Goal: Transaction & Acquisition: Obtain resource

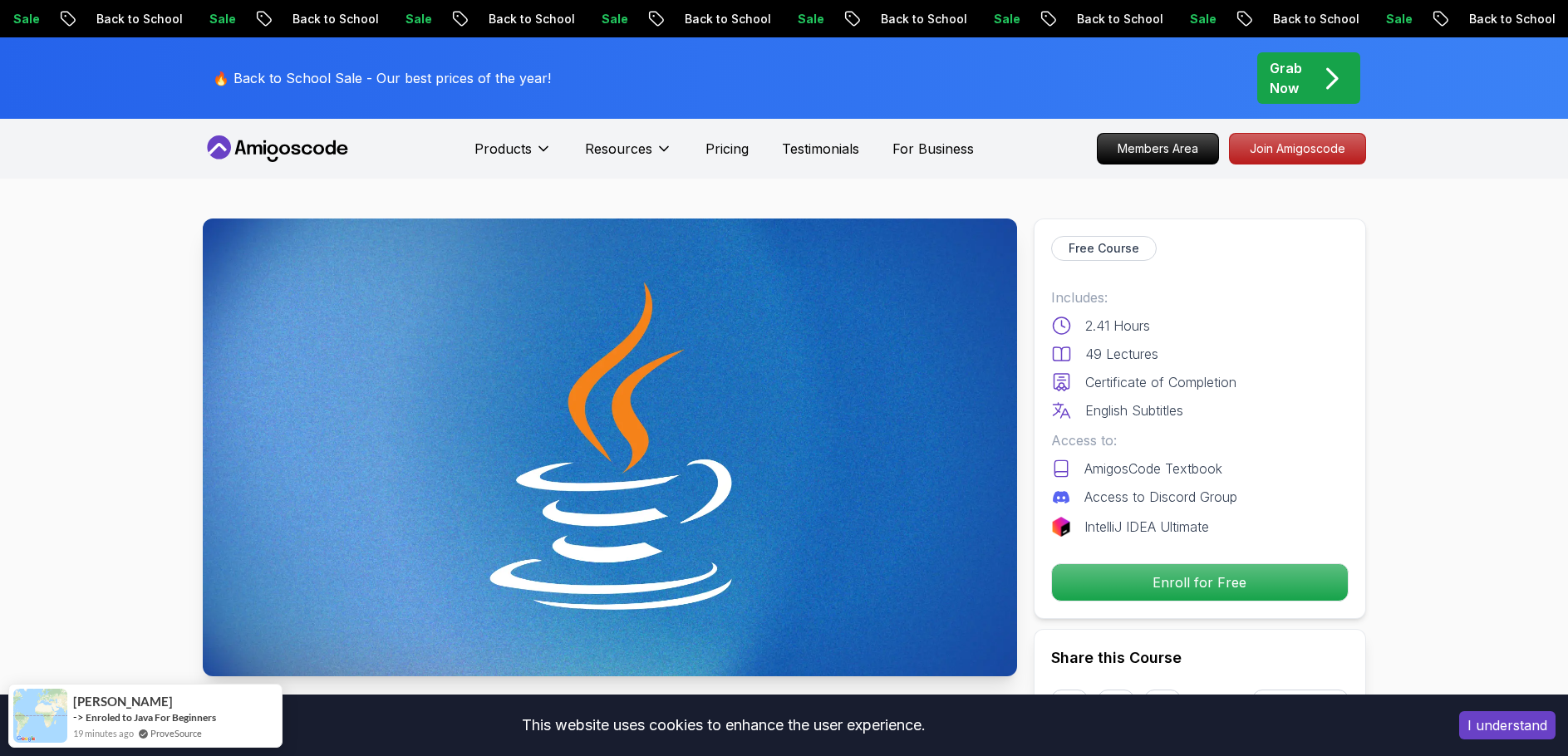
drag, startPoint x: 1144, startPoint y: 538, endPoint x: 1076, endPoint y: 209, distance: 336.0
click at [1066, 250] on div "Free Course Includes: 2.41 Hours 49 Lectures Certificate of Completion English …" at bounding box center [1200, 419] width 332 height 400
click at [1155, 135] on p "Members Area" at bounding box center [1157, 149] width 115 height 28
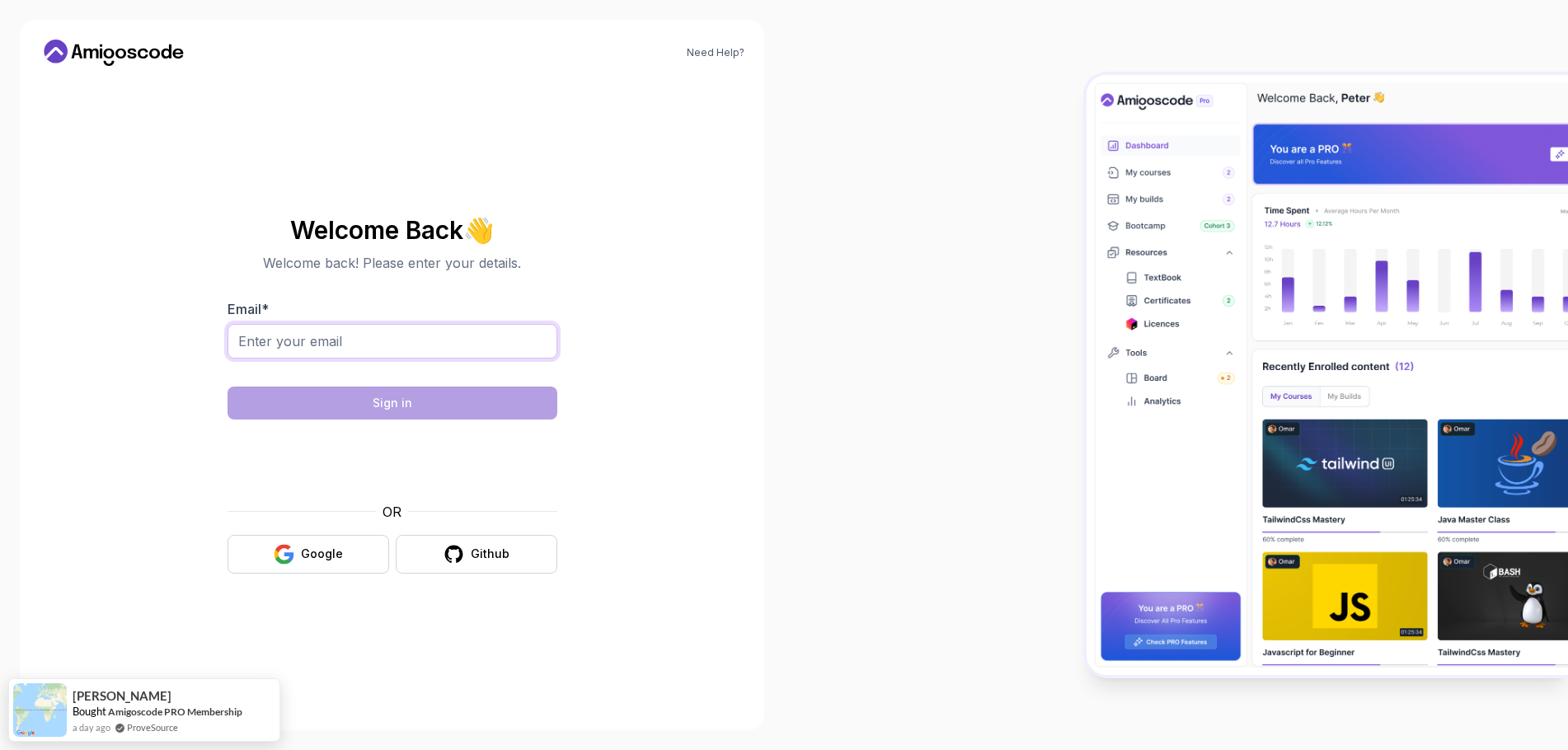
click at [498, 353] on input "Email *" at bounding box center [392, 341] width 330 height 35
type input "[EMAIL_ADDRESS][DOMAIN_NAME]"
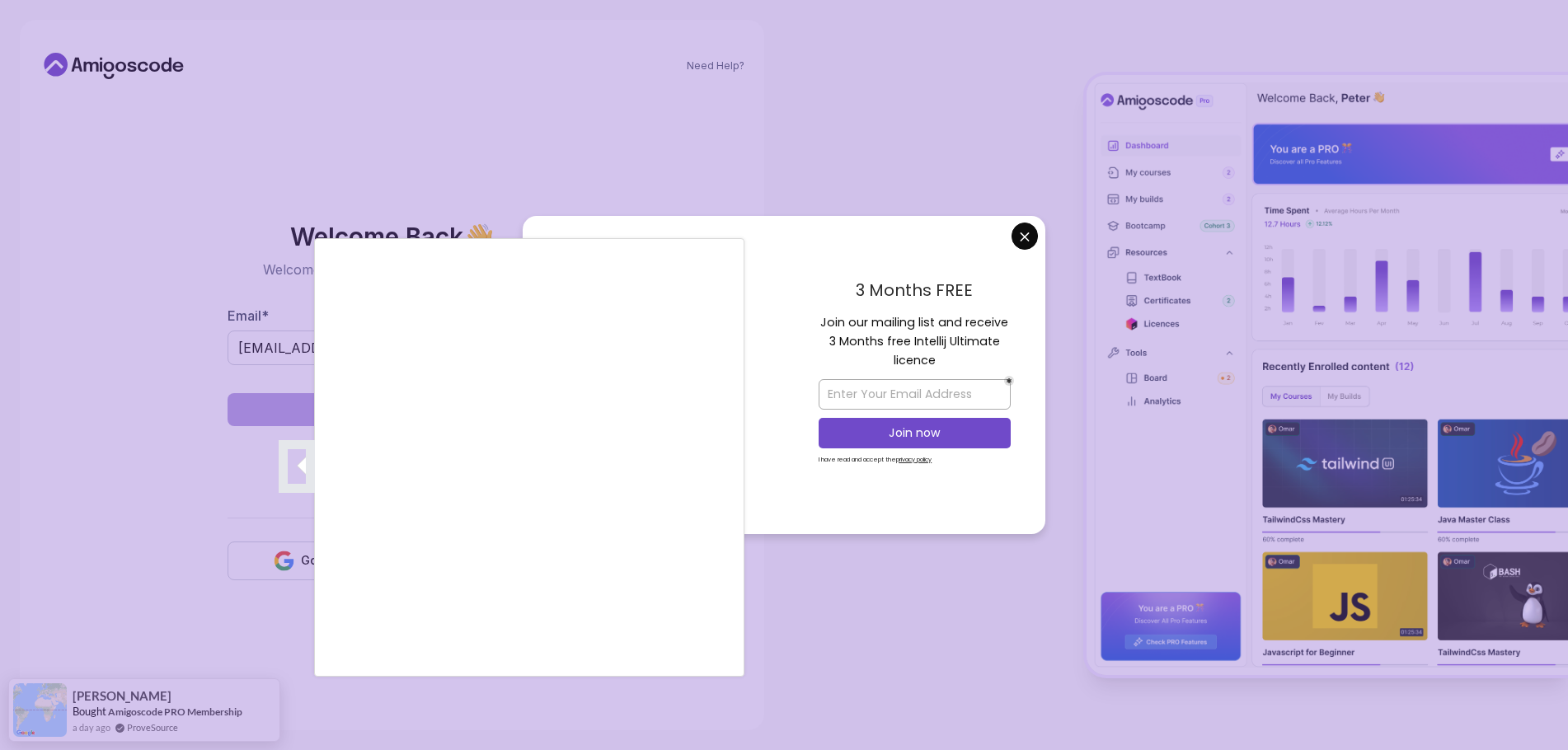
click at [1019, 248] on div at bounding box center [784, 375] width 1568 height 750
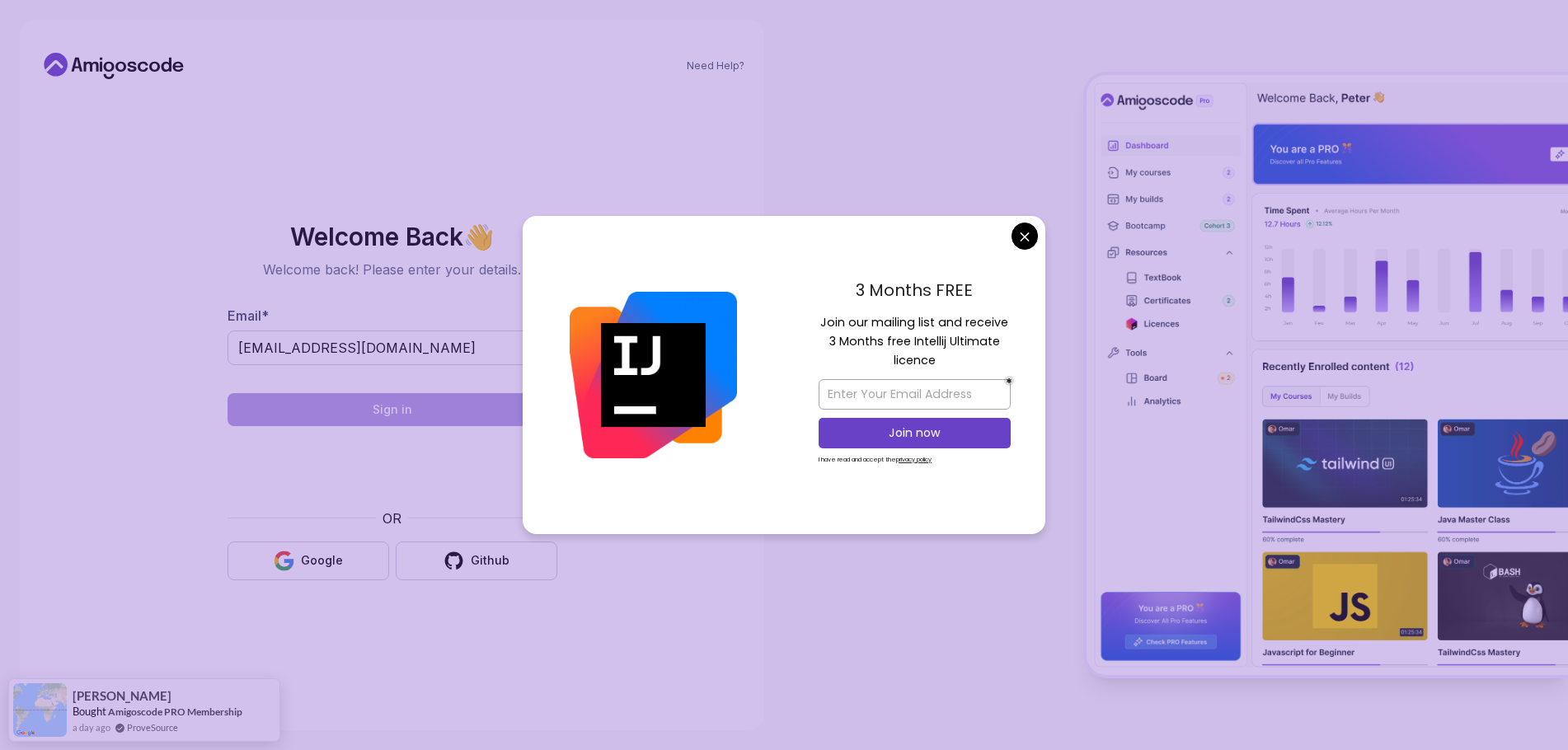
click at [1014, 242] on body "Need Help? Welcome Back 👋 Welcome back! Please enter your details. Email * [EMA…" at bounding box center [784, 375] width 1568 height 750
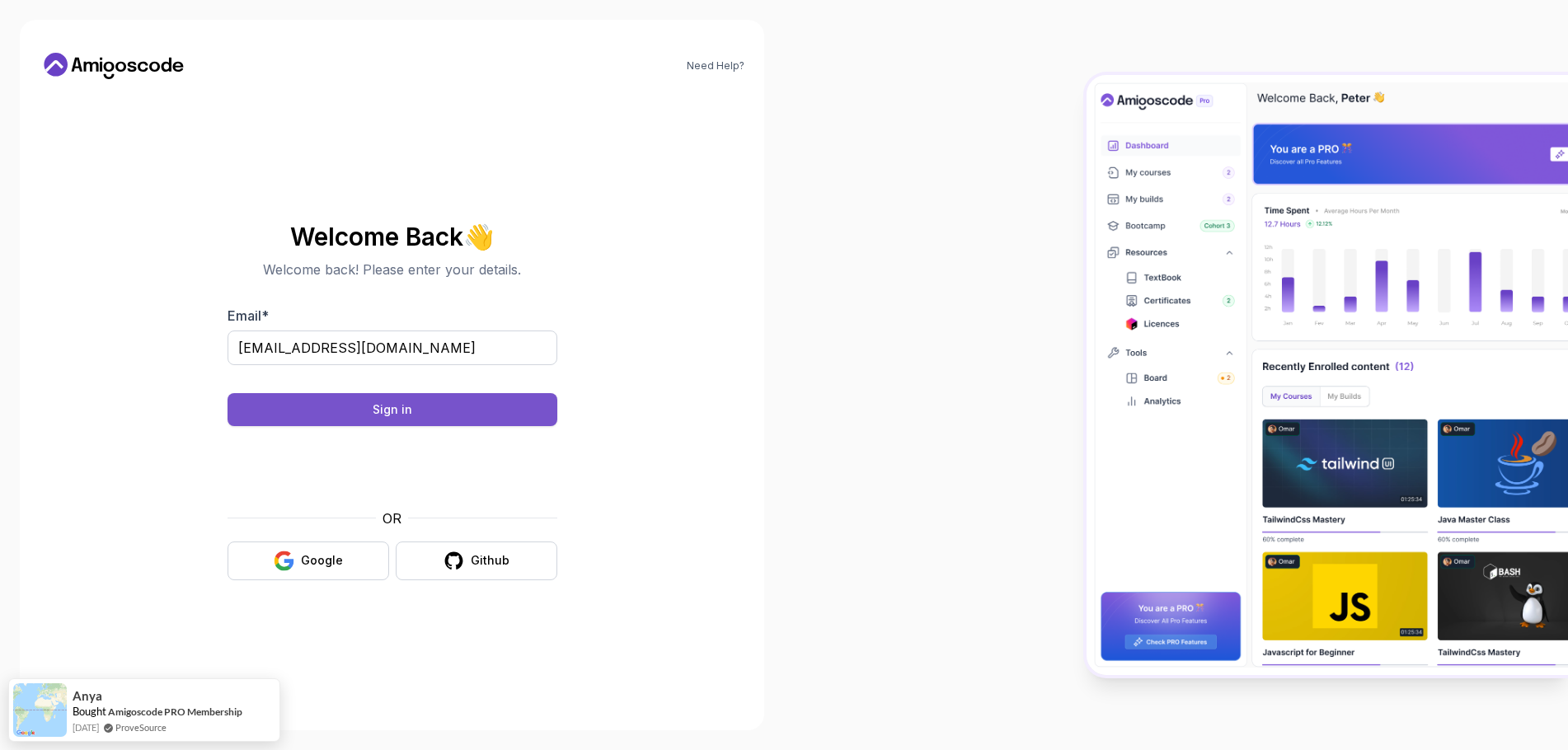
click at [405, 411] on button "Sign in" at bounding box center [392, 410] width 330 height 33
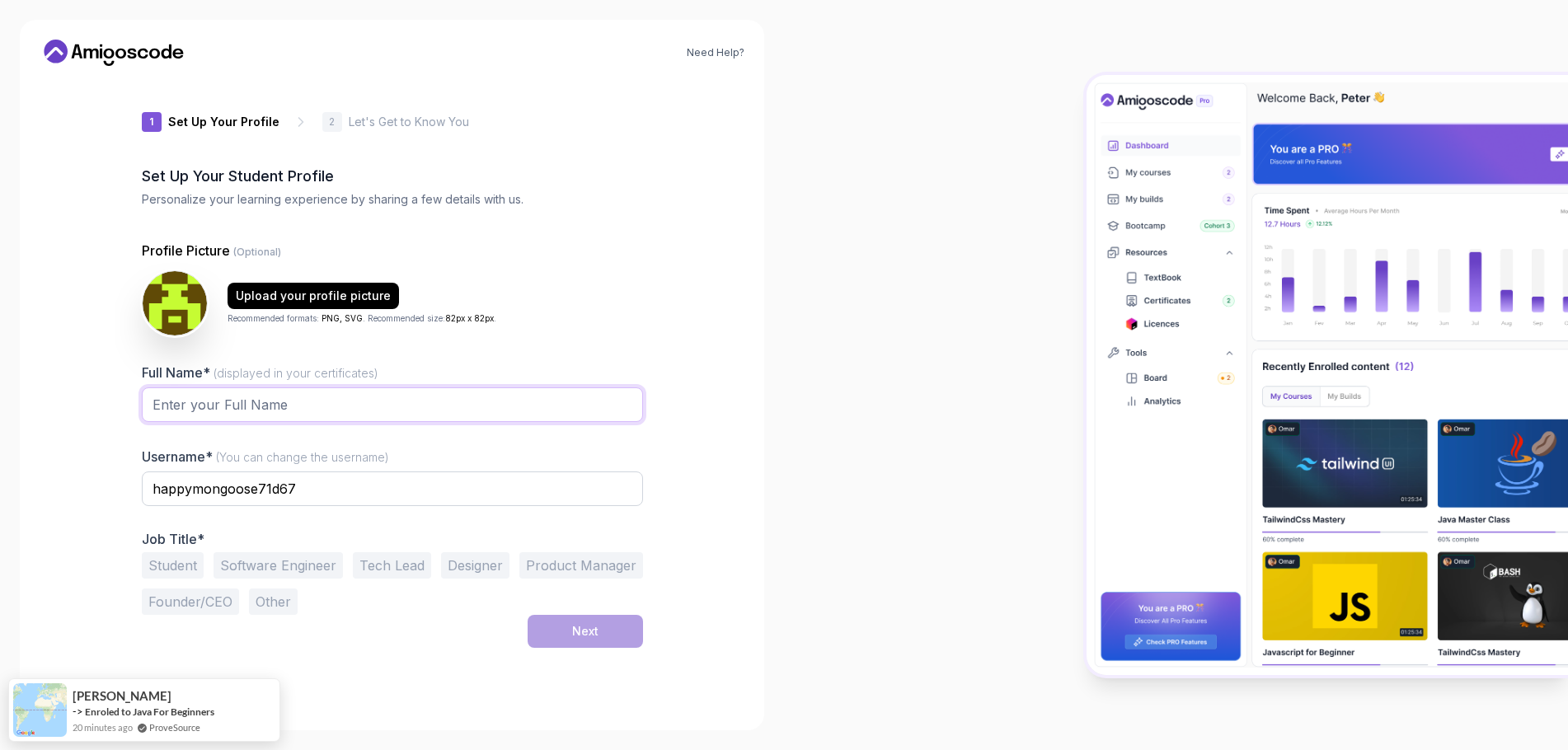
click at [457, 388] on input "Full Name* (displayed in your certificates)" at bounding box center [392, 405] width 501 height 35
type input "Noel"
click at [336, 471] on input "happymongoose71d67" at bounding box center [392, 489] width 501 height 35
drag, startPoint x: 336, startPoint y: 430, endPoint x: 165, endPoint y: 454, distance: 172.7
click at [165, 454] on div "1 Set Up Your Profile 1 Set Up Your Profile 2 Let's Get to Know You Set Up Your…" at bounding box center [392, 394] width 554 height 631
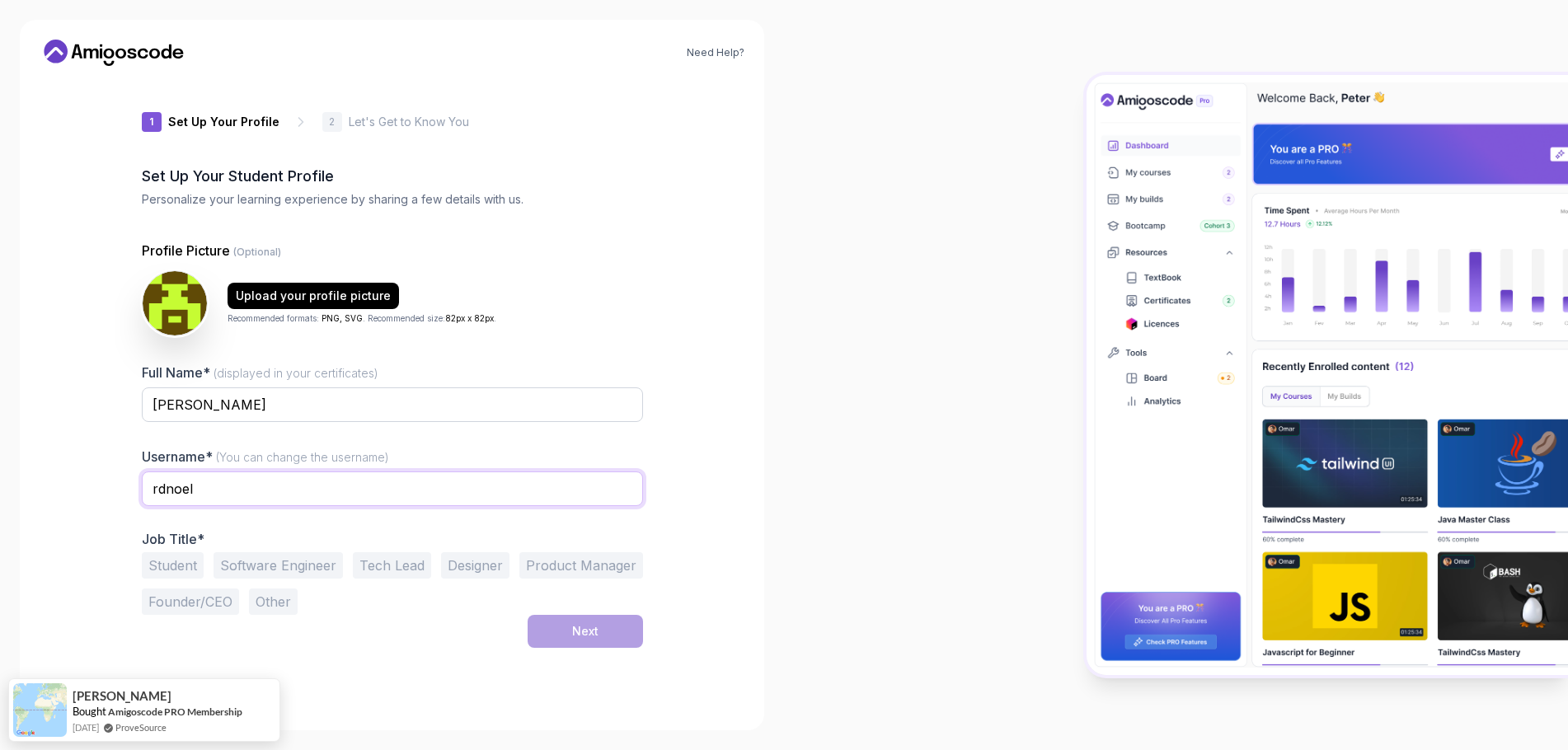
type input "rdnoel"
click at [379, 552] on button "Tech Lead" at bounding box center [391, 565] width 78 height 26
click at [537, 615] on button "Next" at bounding box center [585, 631] width 116 height 33
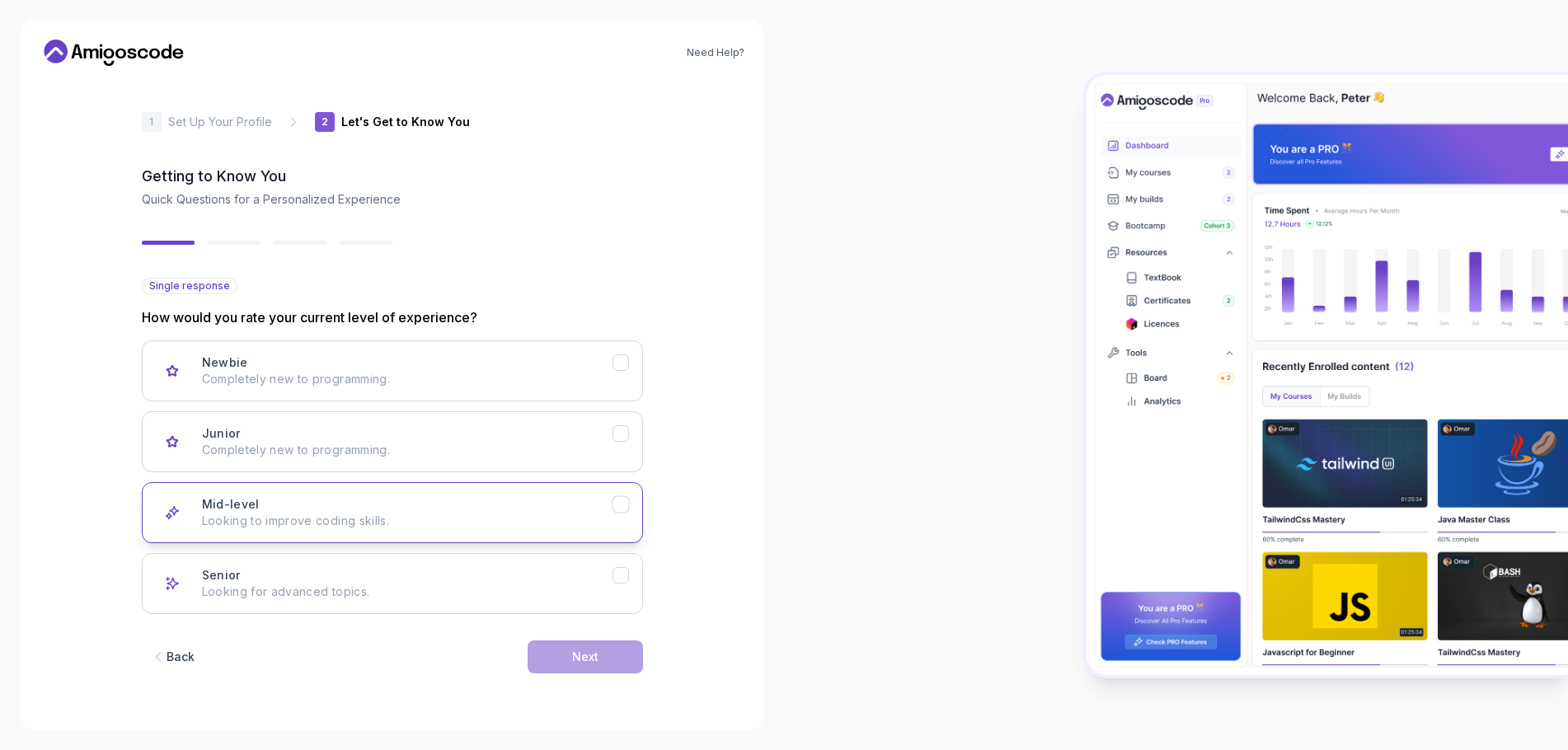
click at [407, 496] on div "Mid-level Looking to improve coding skills." at bounding box center [408, 513] width 411 height 33
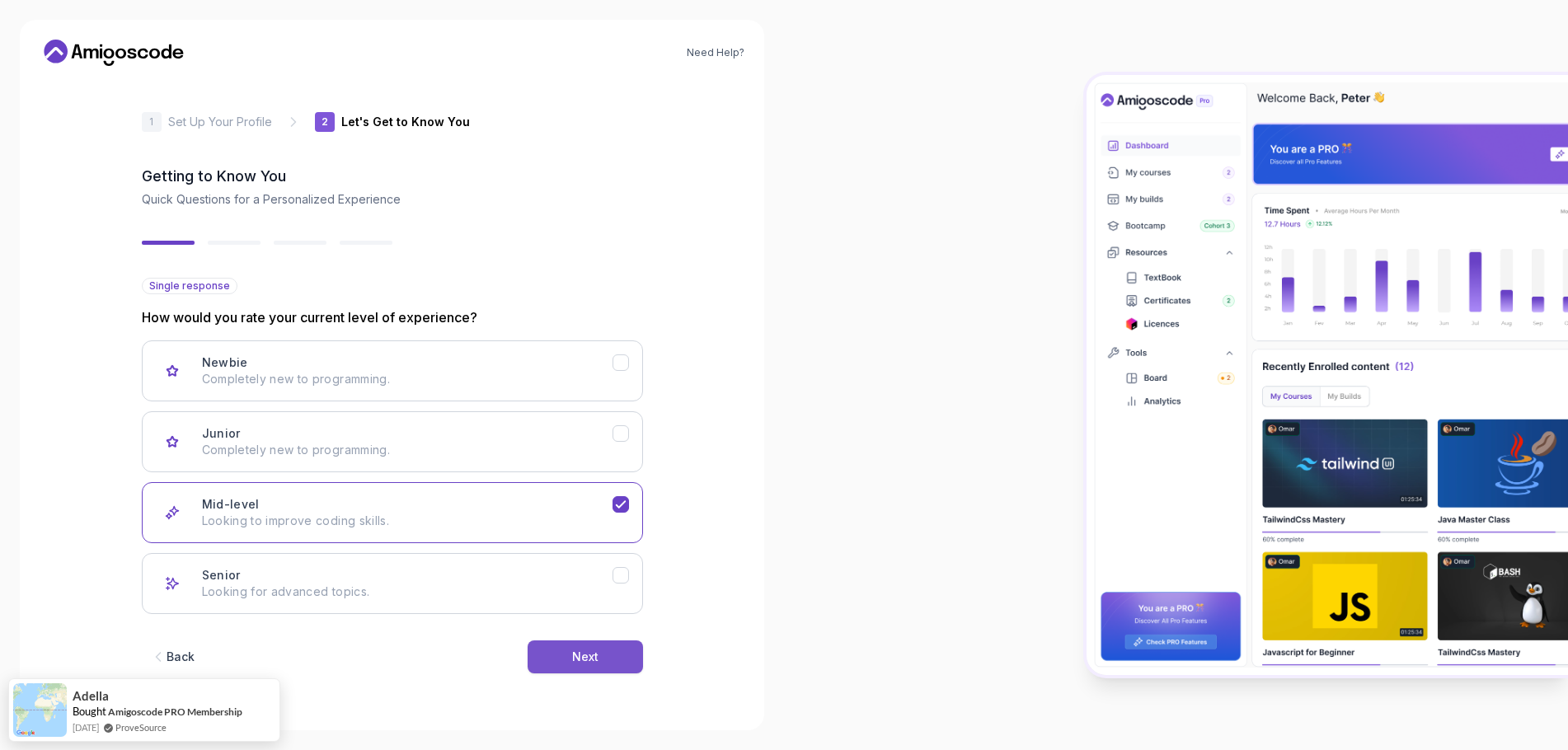
click at [534, 641] on button "Next" at bounding box center [585, 657] width 116 height 33
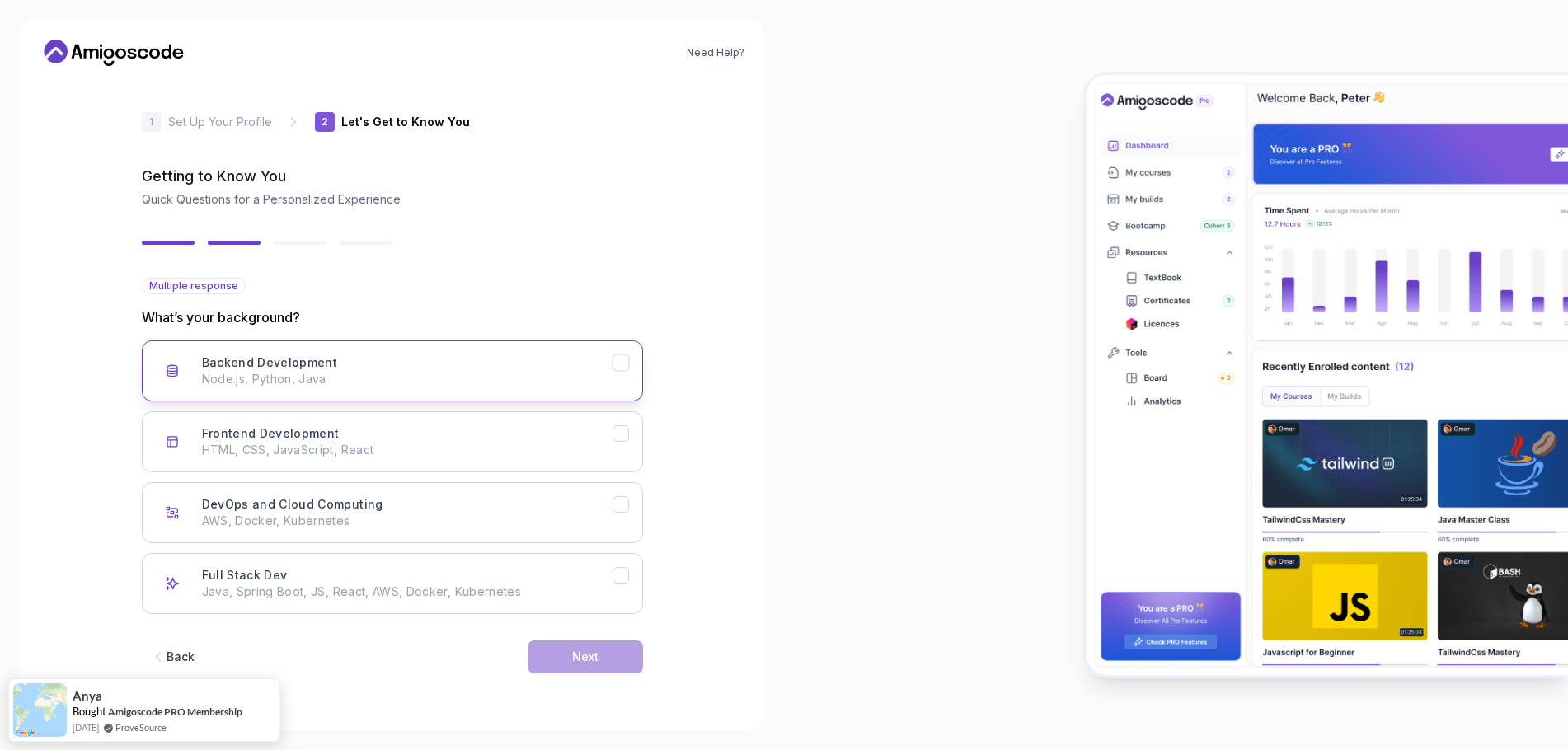
click at [460, 371] on p "Node.js, Python, Java" at bounding box center [408, 379] width 411 height 16
click at [540, 641] on button "Next" at bounding box center [585, 657] width 116 height 33
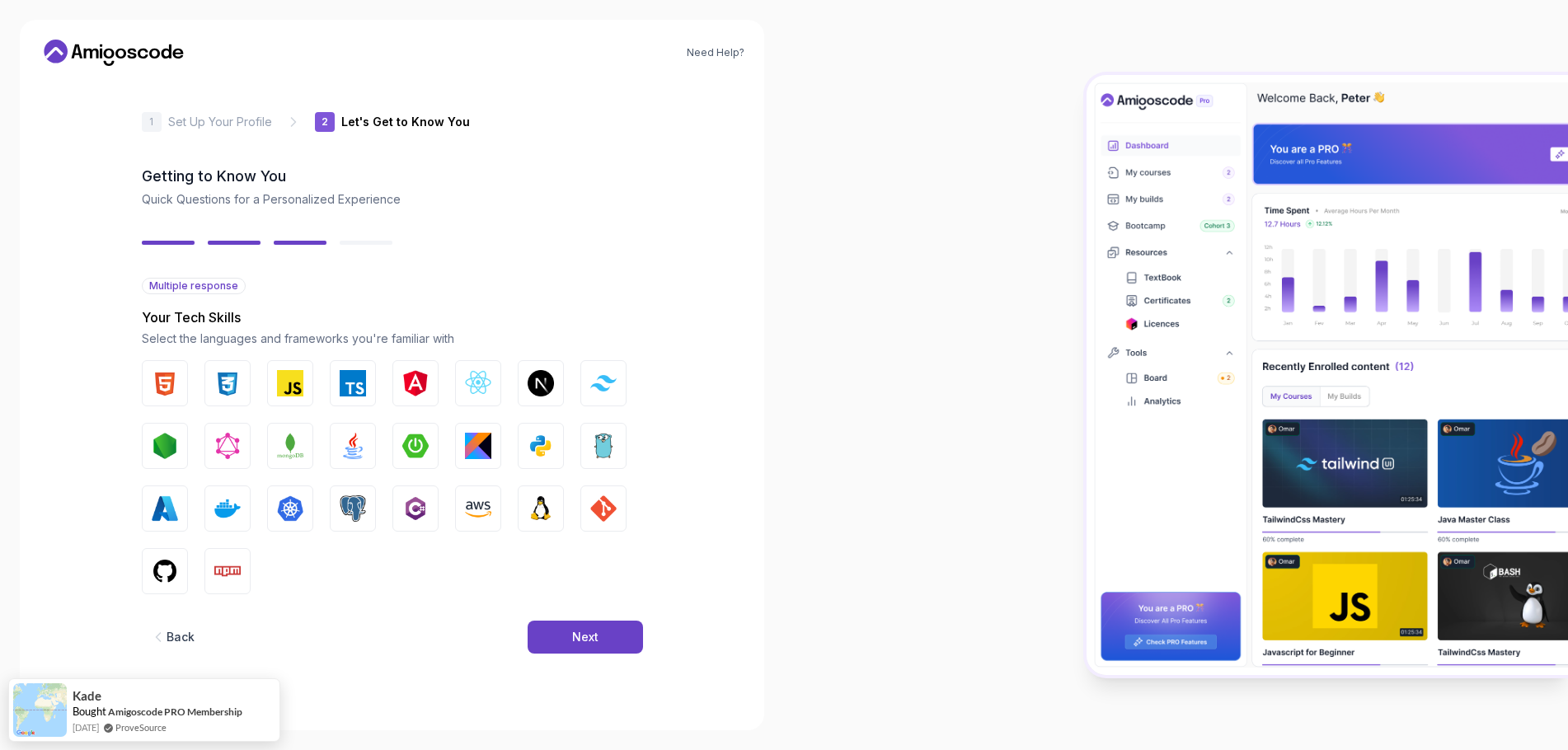
click at [195, 629] on div "Back" at bounding box center [180, 637] width 28 height 16
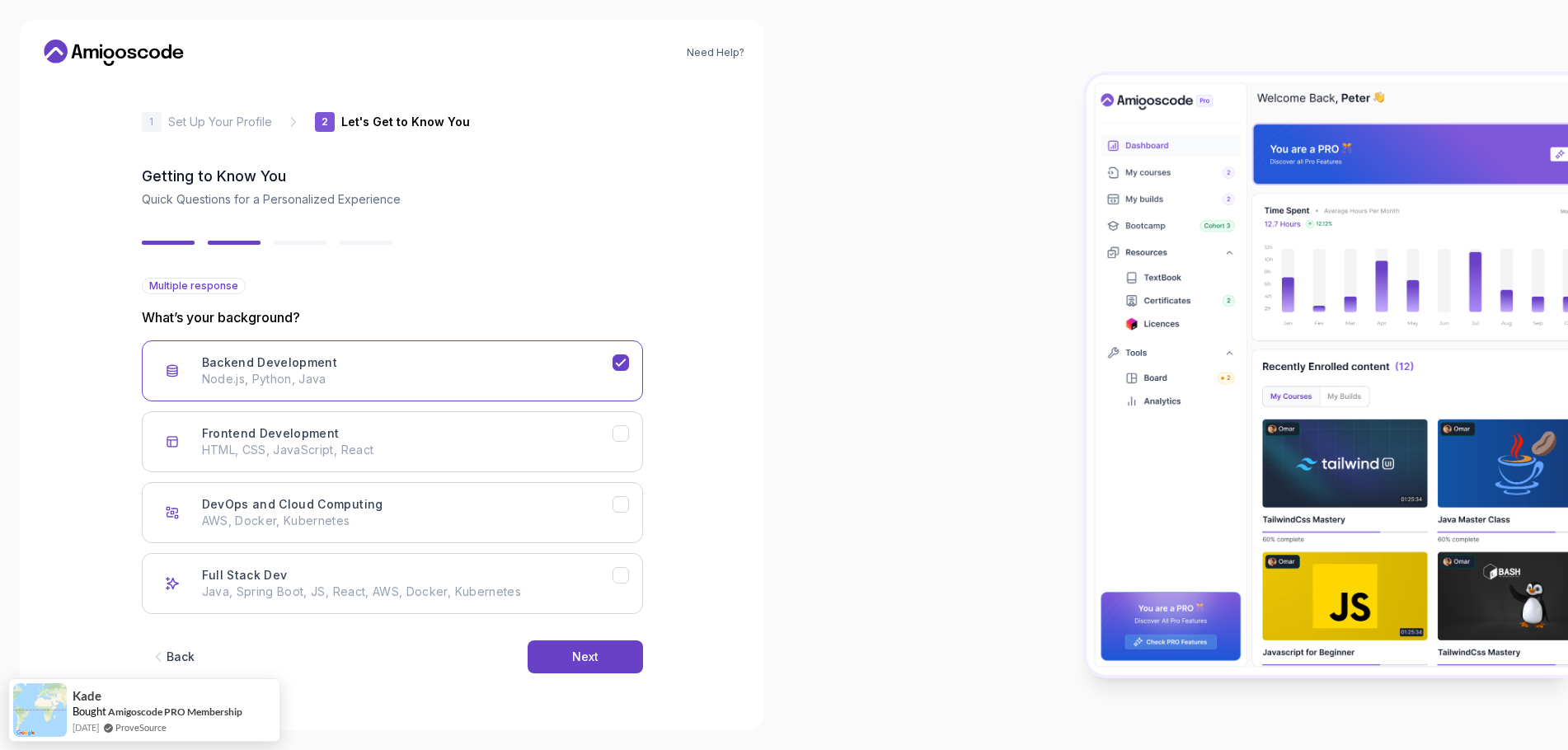
click at [202, 641] on button "Back" at bounding box center [172, 657] width 61 height 33
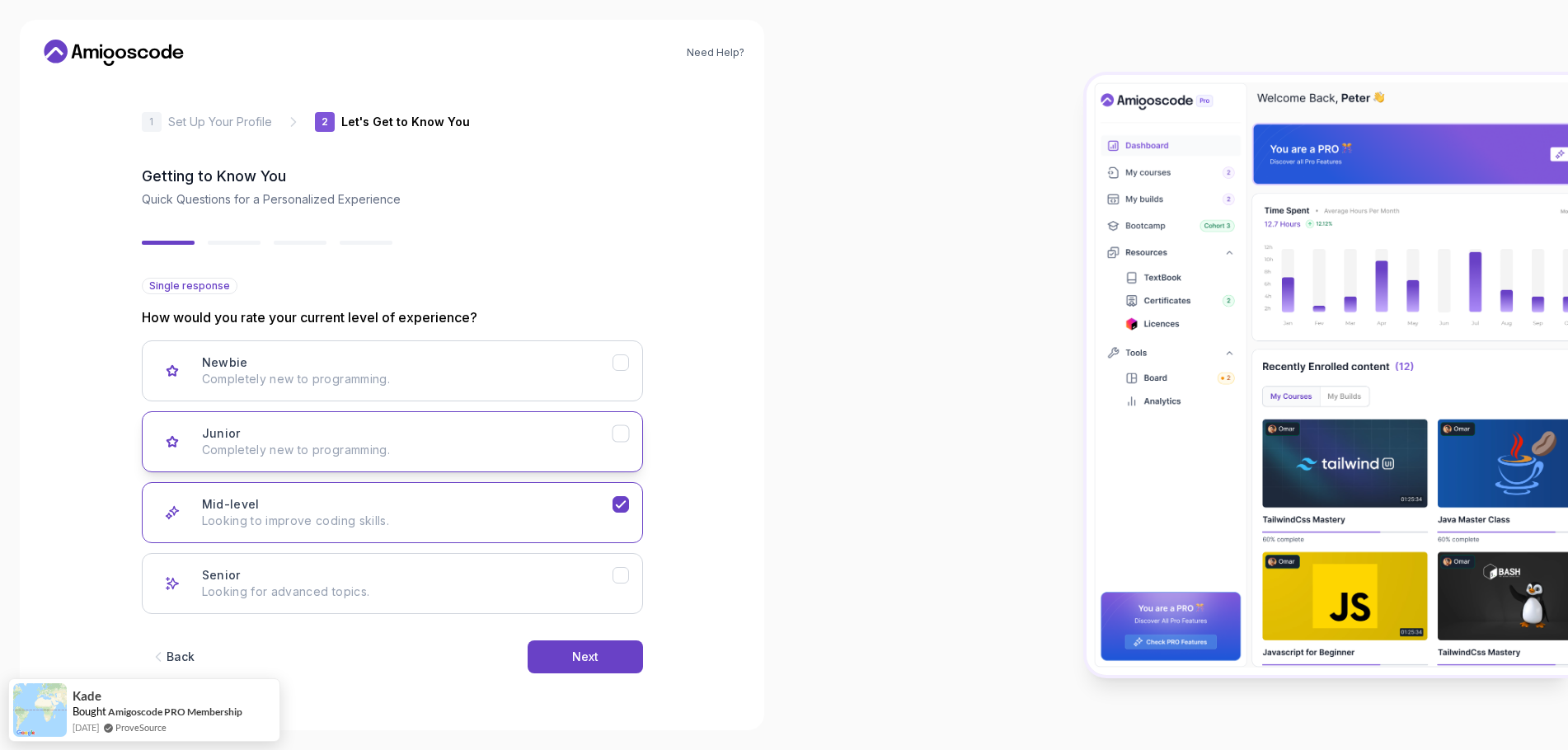
click at [321, 415] on button "Junior Completely new to programming." at bounding box center [392, 442] width 501 height 61
click at [532, 641] on button "Next" at bounding box center [585, 657] width 116 height 33
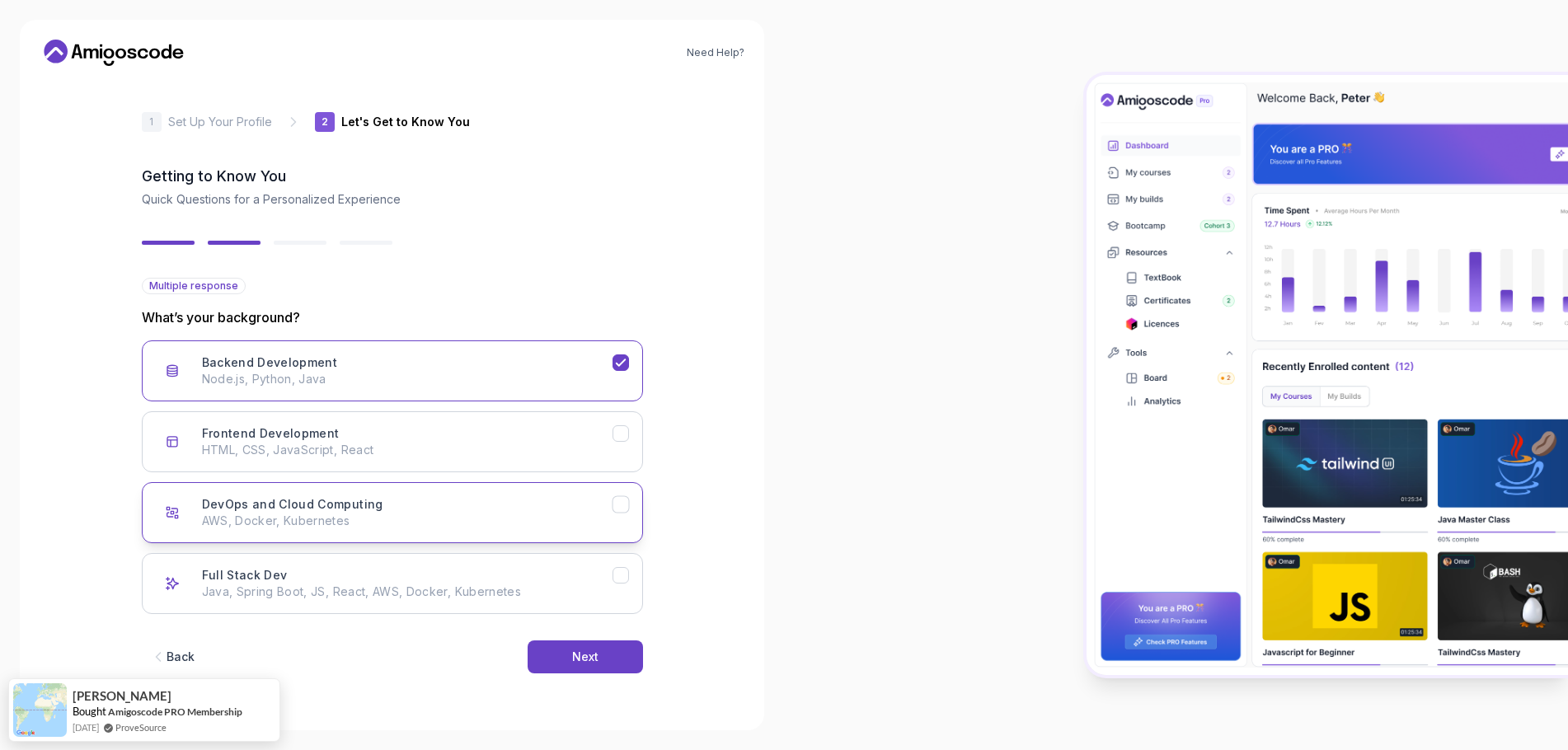
click at [562, 513] on p "AWS, Docker, Kubernetes" at bounding box center [408, 521] width 411 height 16
click at [558, 641] on button "Next" at bounding box center [585, 657] width 116 height 33
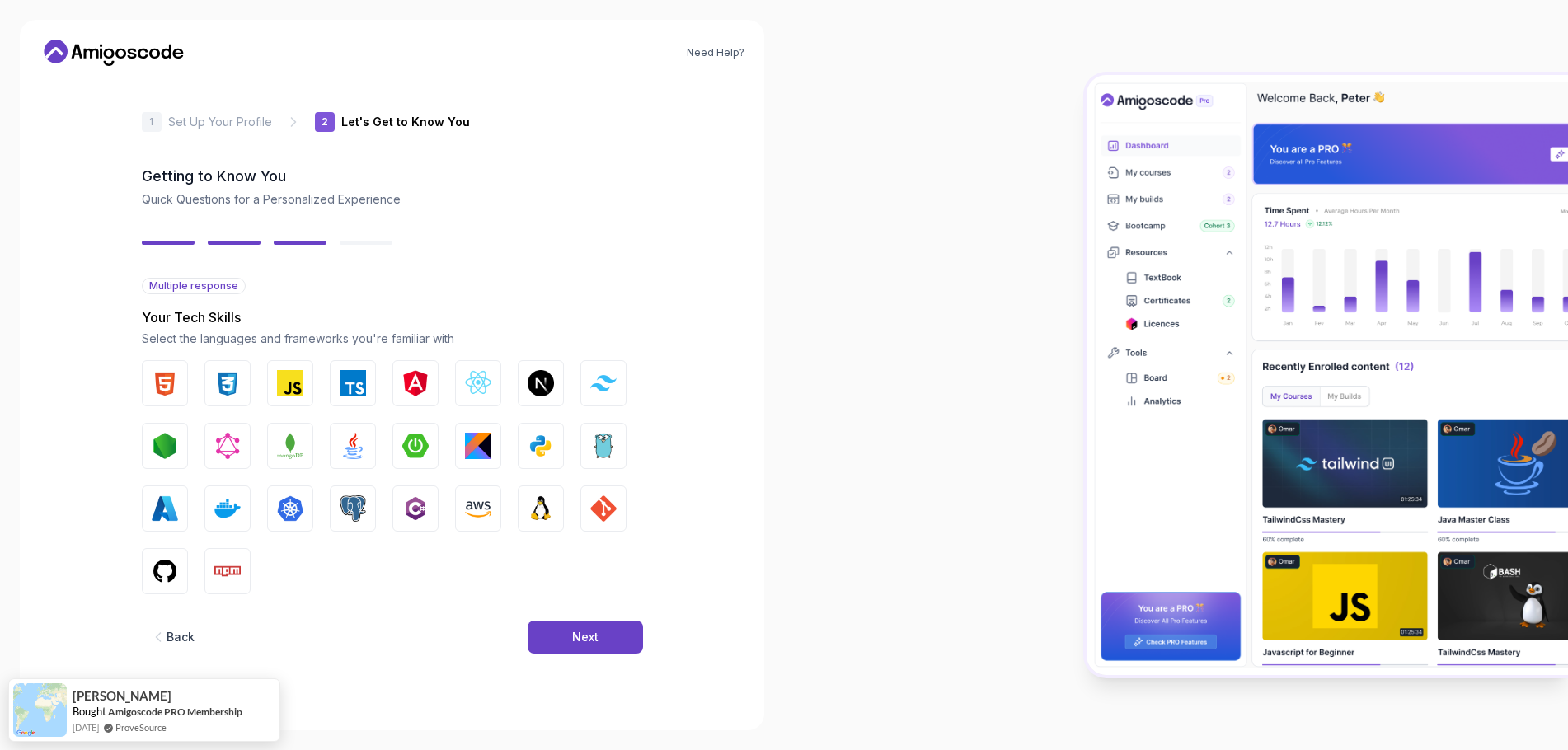
click at [555, 595] on div "Back Next" at bounding box center [392, 637] width 501 height 86
click at [572, 629] on div "Next" at bounding box center [585, 637] width 26 height 16
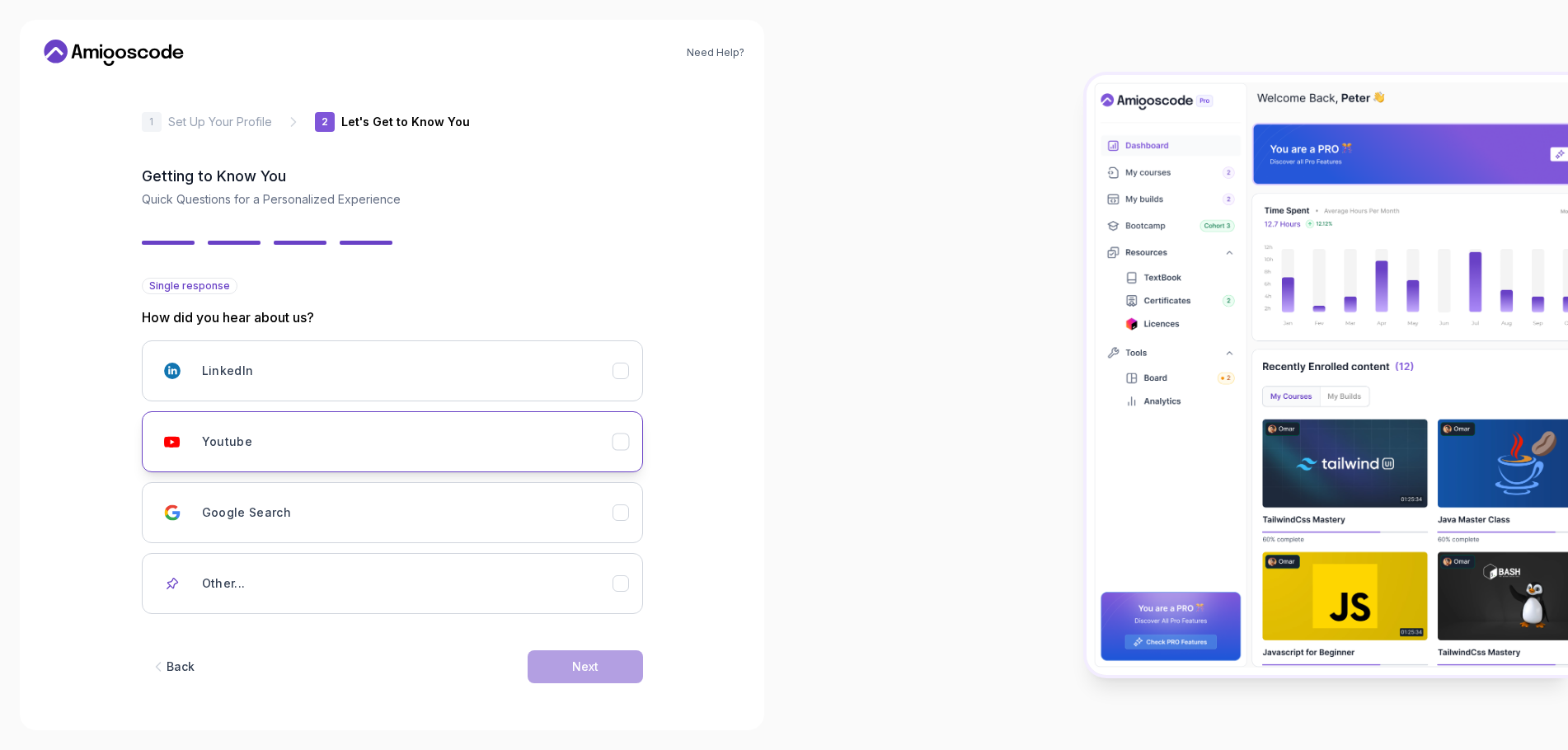
click at [297, 425] on div "Youtube" at bounding box center [408, 442] width 411 height 33
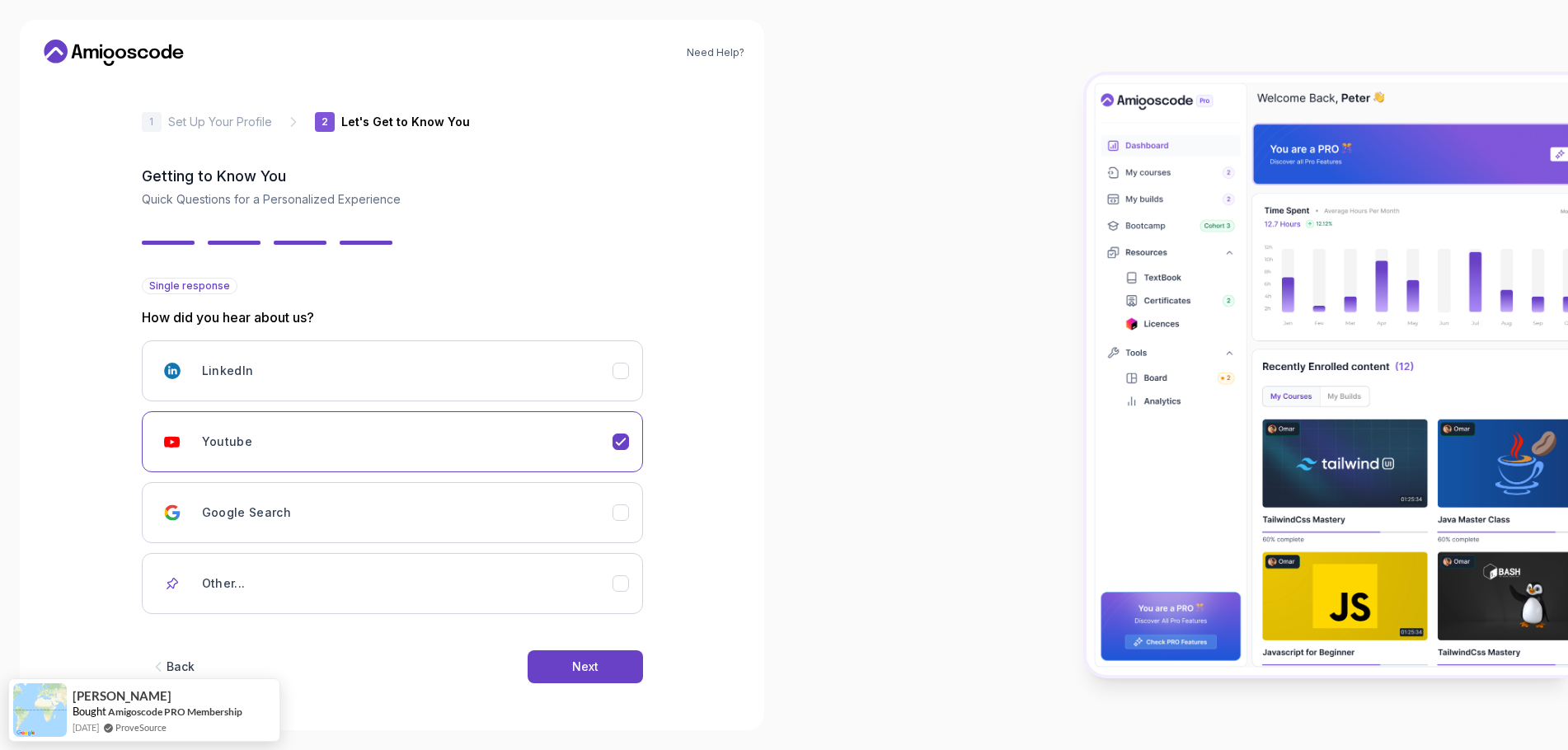
click at [529, 624] on div "Back Next" at bounding box center [392, 666] width 501 height 86
click at [529, 651] on button "Next" at bounding box center [585, 667] width 116 height 33
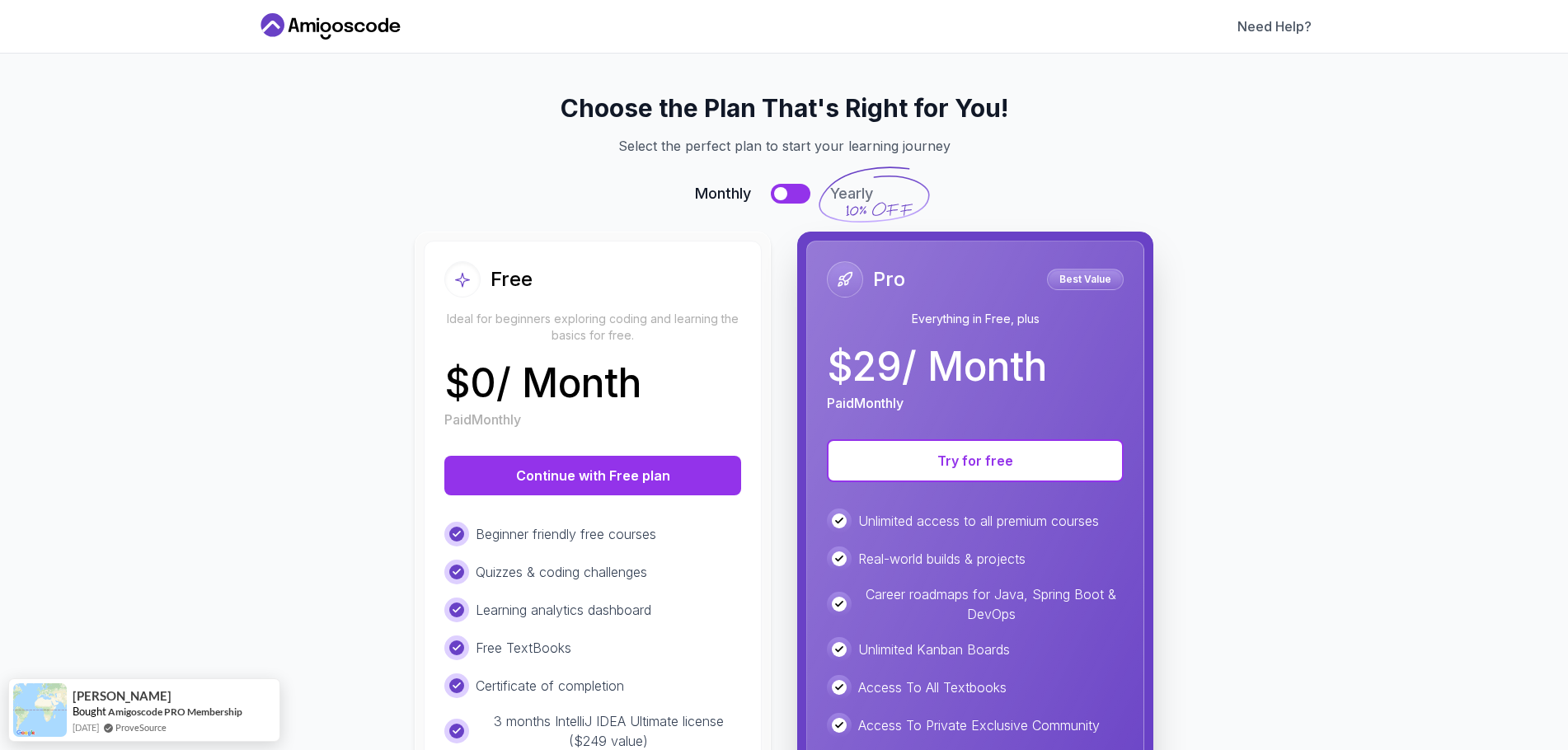
drag, startPoint x: 590, startPoint y: 421, endPoint x: 331, endPoint y: 442, distance: 259.8
click at [331, 442] on div "Choose the Plan That's Right for You! Select the perfect plan to start your lea…" at bounding box center [784, 506] width 1055 height 905
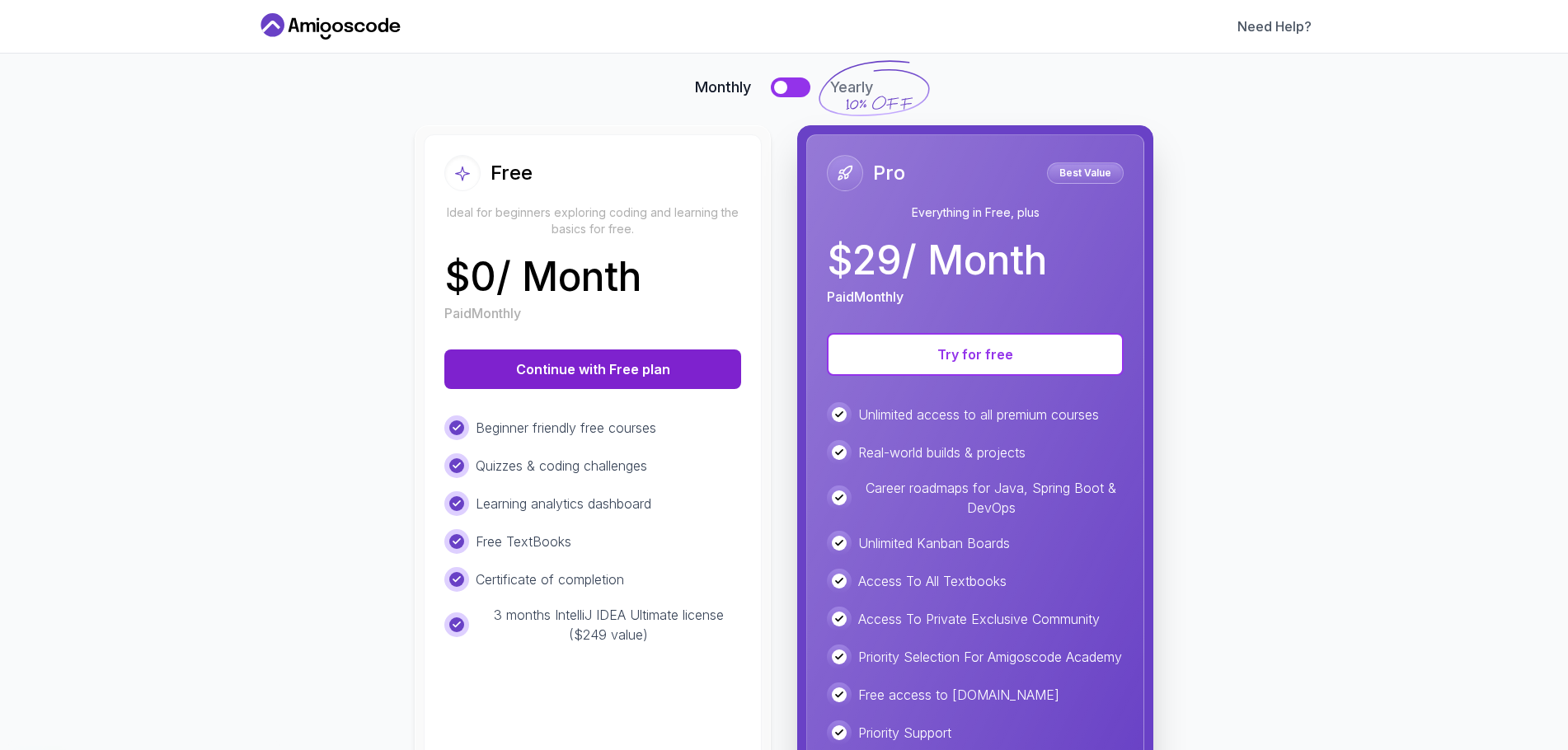
click at [565, 350] on button "Continue with Free plan" at bounding box center [593, 369] width 297 height 40
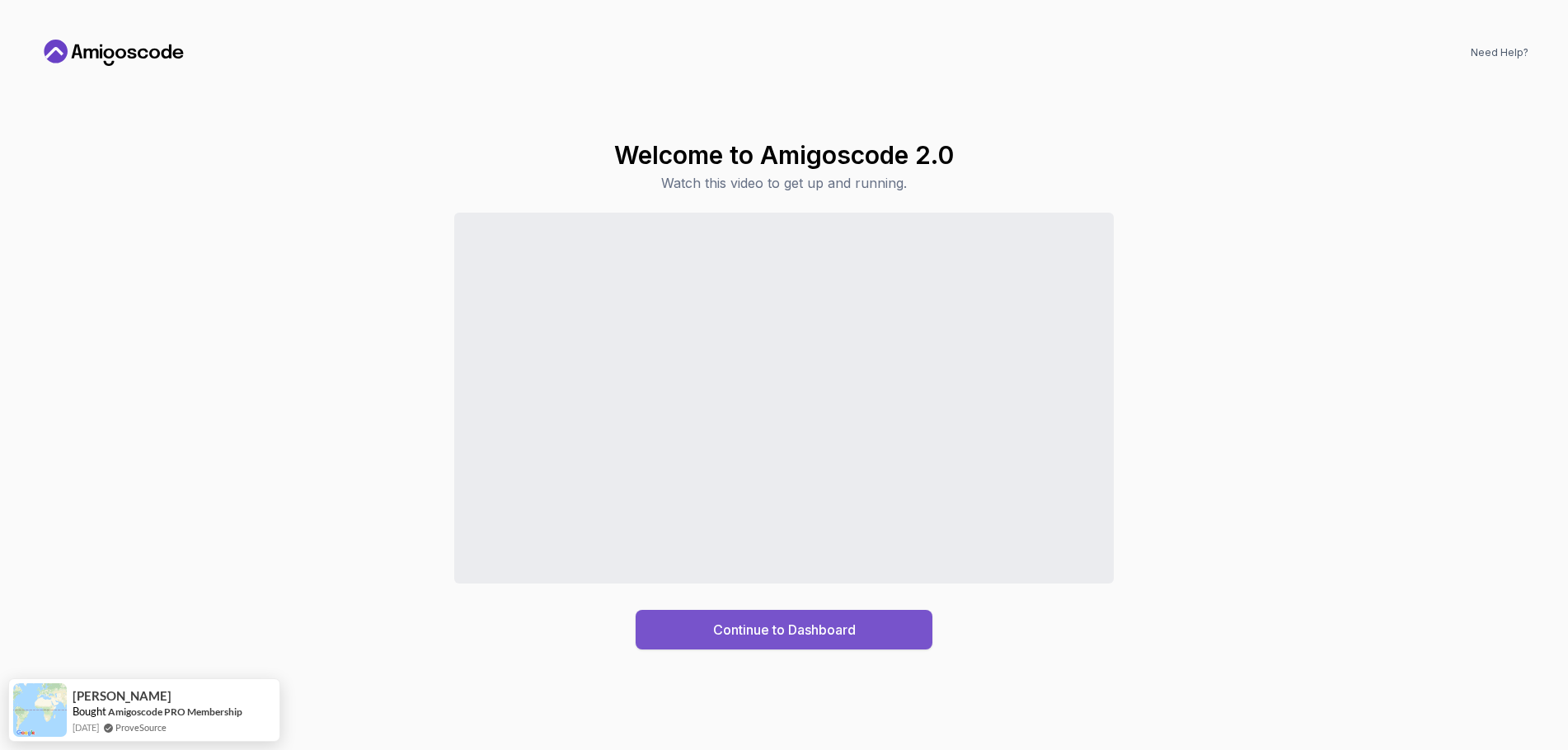
click at [735, 634] on button "Continue to Dashboard" at bounding box center [784, 629] width 297 height 40
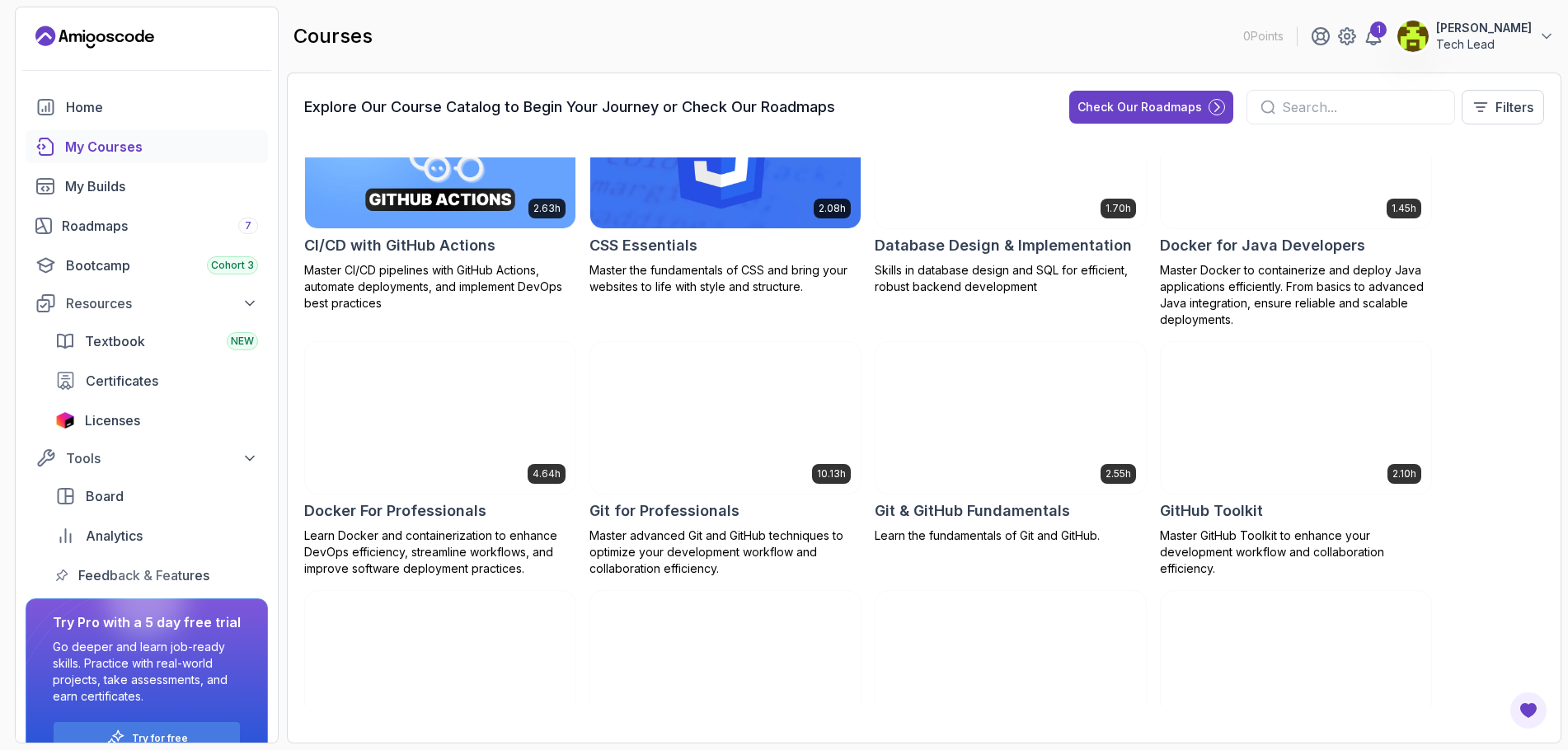
scroll to position [165, 0]
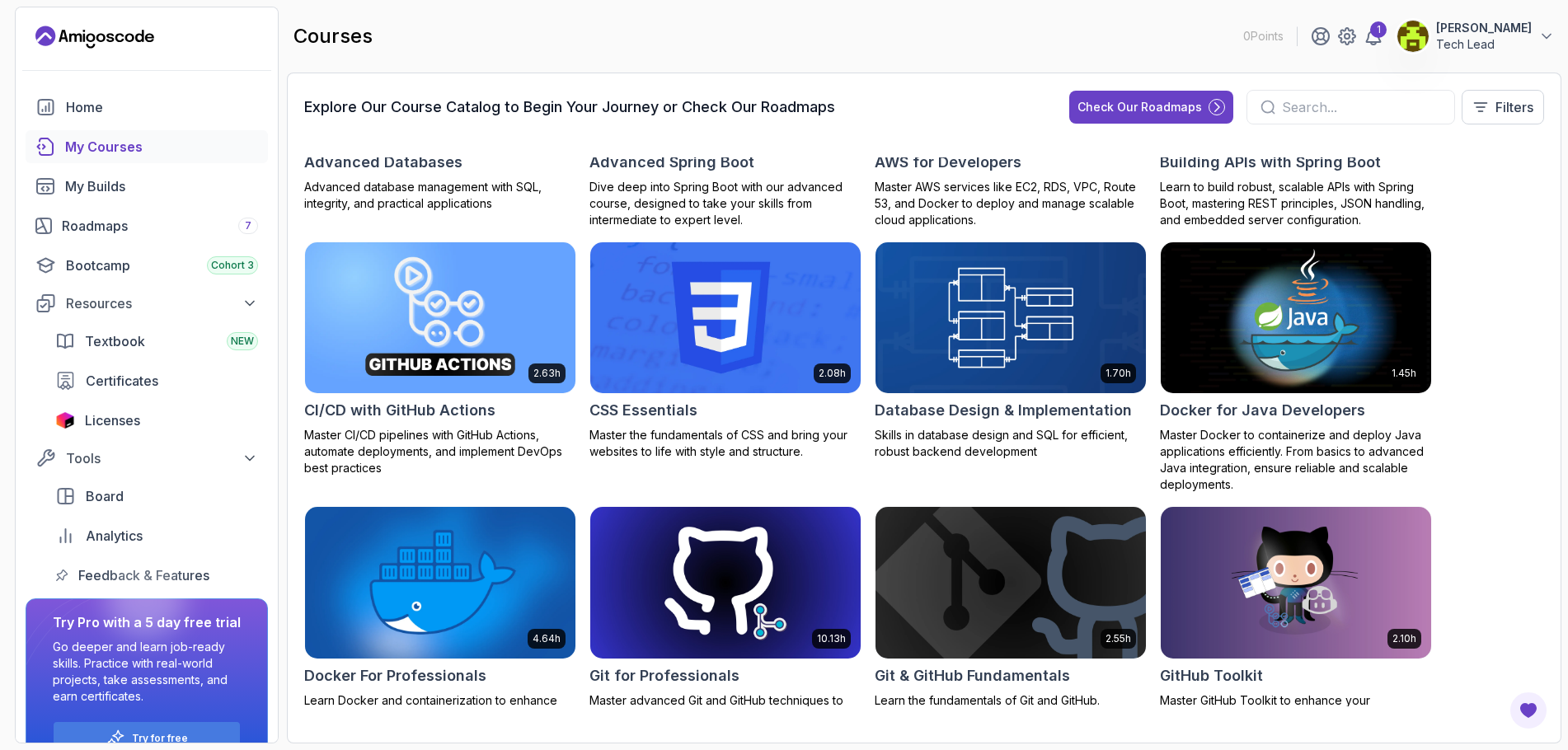
click at [339, 545] on img at bounding box center [440, 583] width 283 height 159
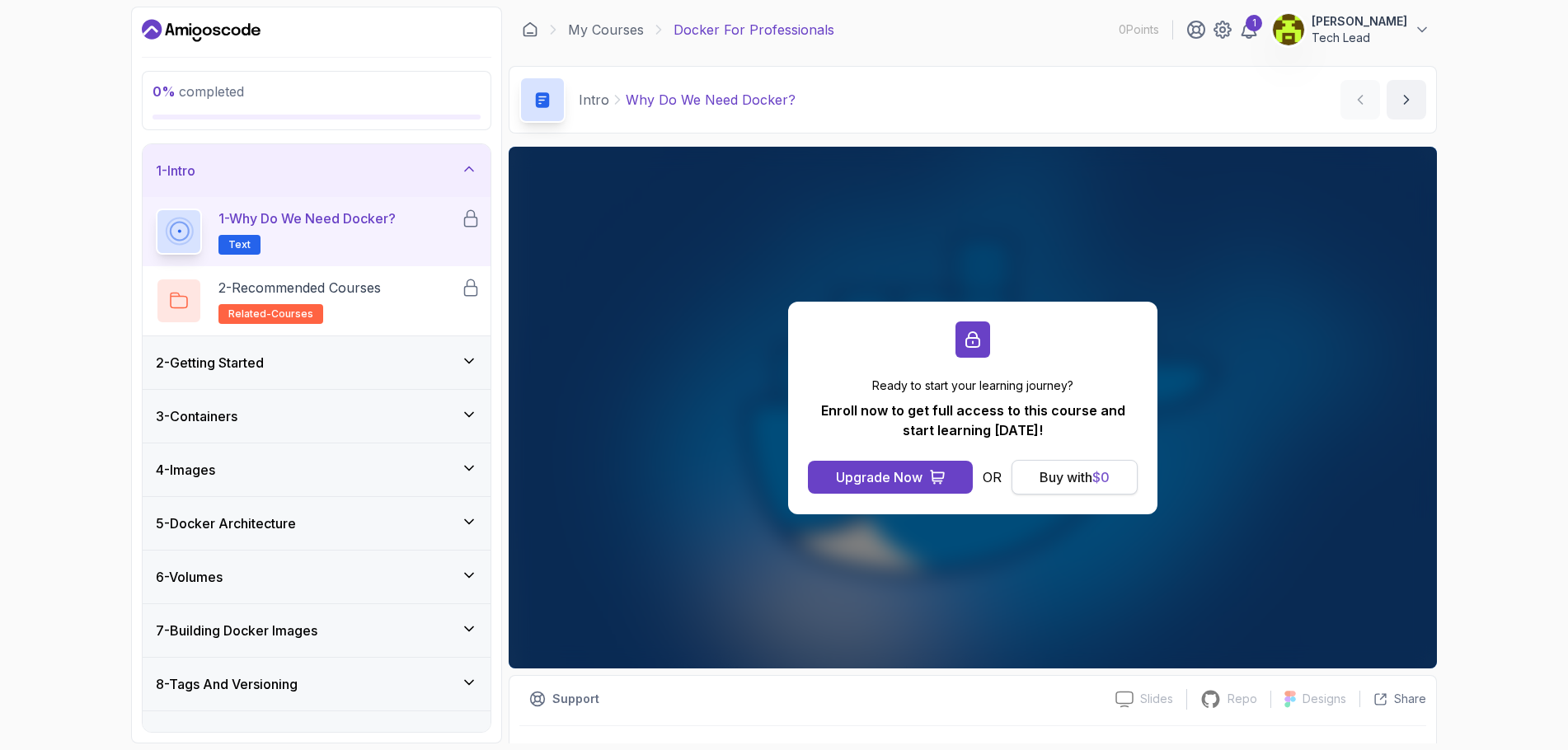
click at [1079, 463] on button "Buy with $ 0" at bounding box center [1074, 477] width 126 height 35
click at [1039, 468] on div "Buy with $ 0" at bounding box center [1074, 477] width 70 height 20
